Goal: Find specific page/section: Find specific page/section

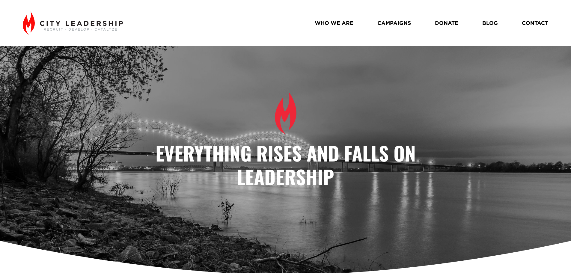
click at [343, 24] on link "WHO WE ARE" at bounding box center [334, 23] width 39 height 10
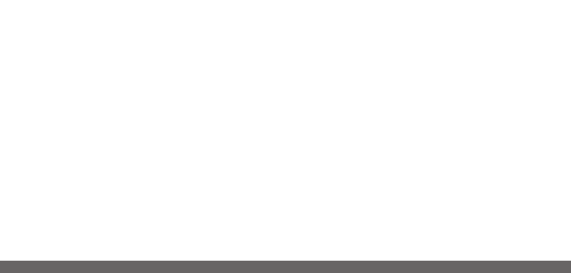
scroll to position [642, 0]
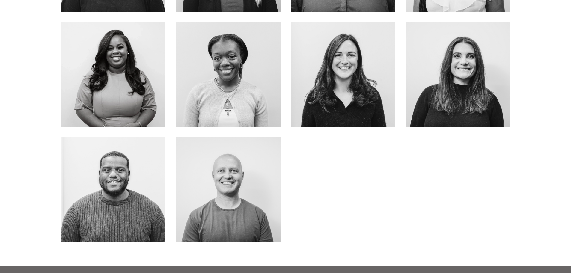
click at [343, 80] on link "about me" at bounding box center [343, 88] width 48 height 16
